Goal: Task Accomplishment & Management: Manage account settings

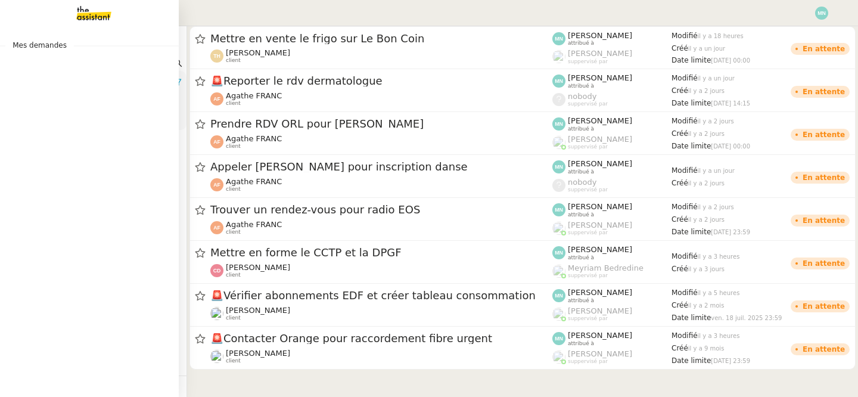
click at [22, 68] on div "Mes demandes" at bounding box center [89, 211] width 179 height 371
click at [86, 23] on img at bounding box center [84, 13] width 92 height 26
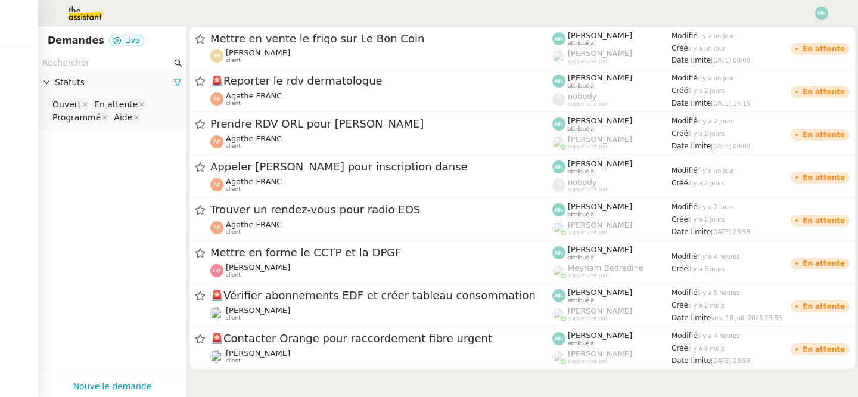
click at [820, 14] on img at bounding box center [821, 13] width 13 height 13
click at [799, 30] on li "Suivi" at bounding box center [789, 34] width 77 height 17
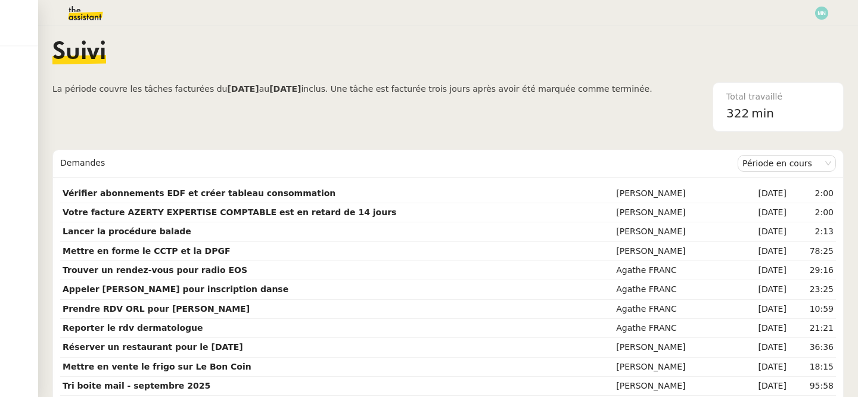
click at [75, 8] on img at bounding box center [76, 13] width 92 height 26
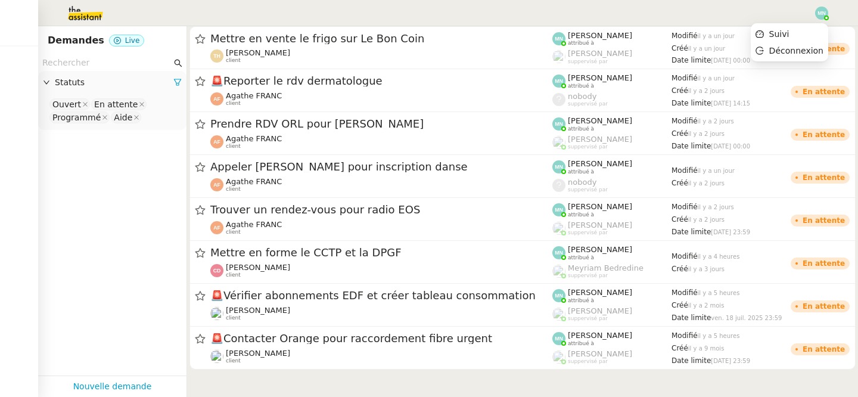
click at [824, 15] on img at bounding box center [821, 13] width 13 height 13
